Goal: Navigation & Orientation: Go to known website

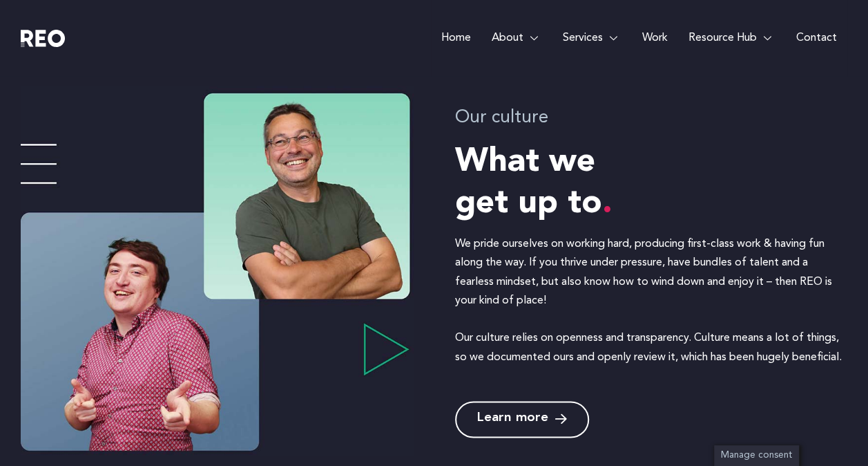
scroll to position [837, 0]
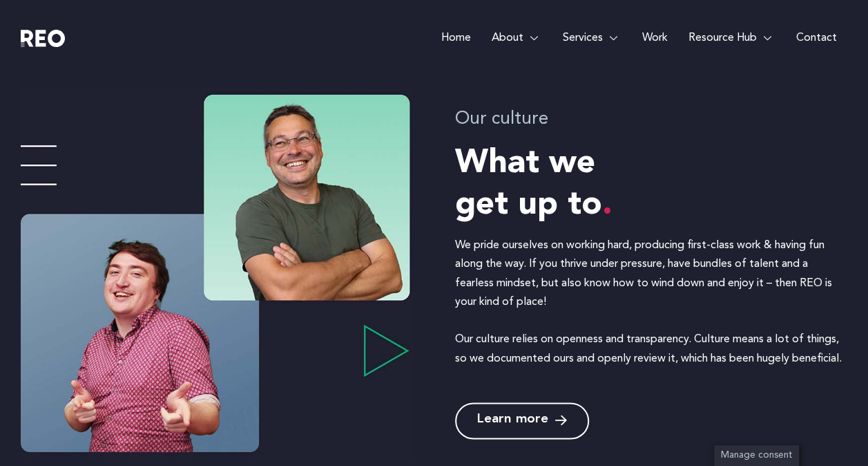
click at [467, 33] on link "Home" at bounding box center [456, 38] width 50 height 76
